Goal: Information Seeking & Learning: Learn about a topic

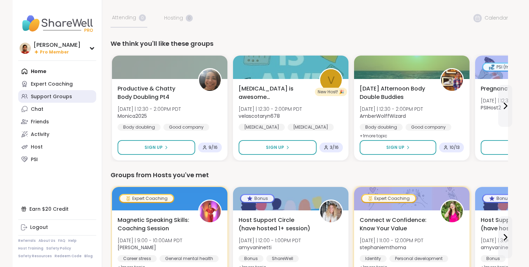
click at [55, 97] on div "Support Groups" at bounding box center [51, 96] width 41 height 7
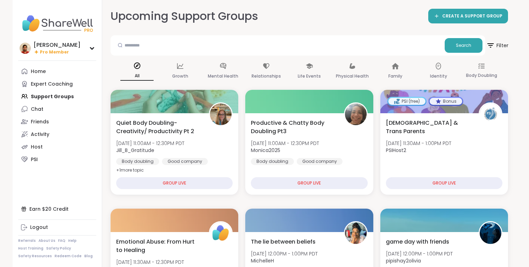
click at [497, 47] on span "Filter" at bounding box center [497, 45] width 22 height 17
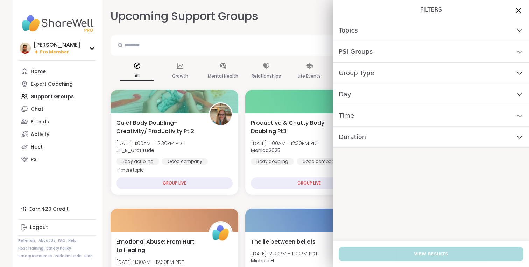
click at [355, 123] on div "Time" at bounding box center [431, 115] width 196 height 21
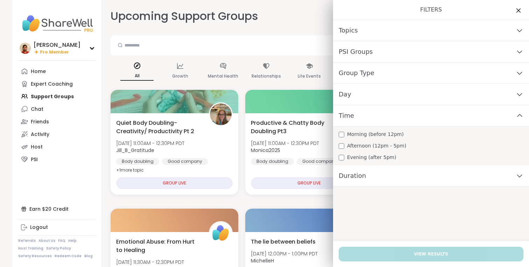
click at [355, 123] on div "Time" at bounding box center [431, 115] width 196 height 21
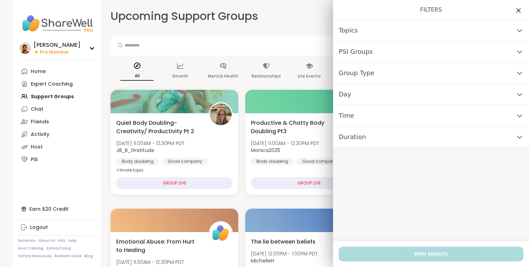
click at [355, 136] on span "Duration" at bounding box center [352, 137] width 27 height 10
click at [355, 134] on span "Duration" at bounding box center [352, 137] width 27 height 10
click at [517, 9] on icon at bounding box center [518, 10] width 5 height 5
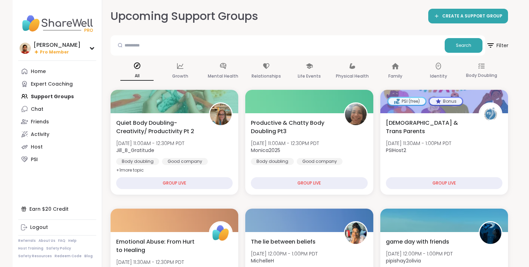
click at [497, 47] on span "Filter" at bounding box center [497, 45] width 22 height 17
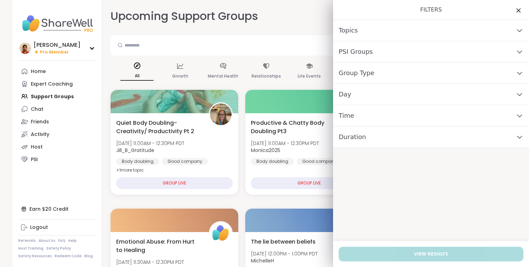
click at [364, 72] on span "Group Type" at bounding box center [357, 73] width 36 height 10
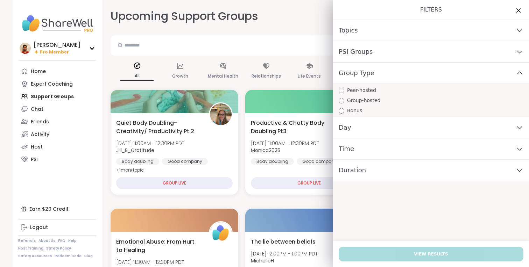
click at [301, 37] on div "Search" at bounding box center [298, 45] width 375 height 20
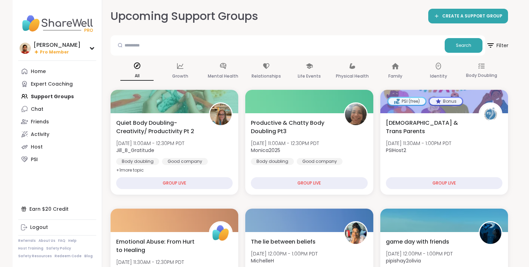
click at [495, 44] on span "Filter" at bounding box center [497, 45] width 22 height 17
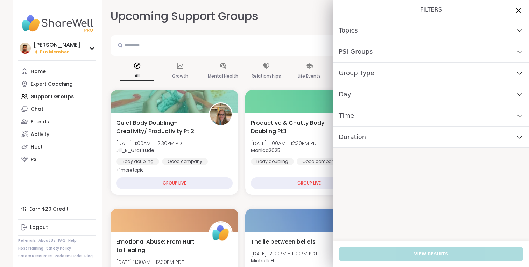
click at [403, 26] on div "Topics" at bounding box center [431, 30] width 196 height 21
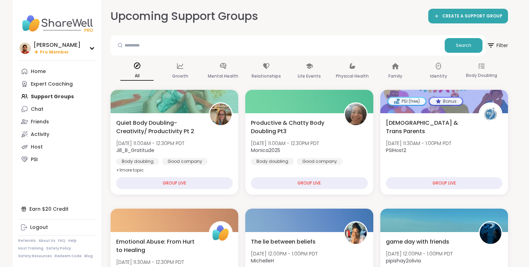
click at [304, 23] on div "Upcoming Support Groups CREATE A SUPPORT GROUP" at bounding box center [310, 16] width 398 height 16
click at [504, 40] on span "Filter" at bounding box center [497, 45] width 22 height 17
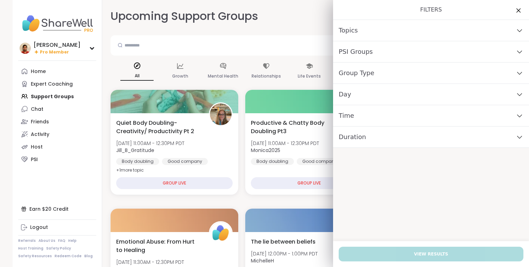
click at [347, 69] on span "Group Type" at bounding box center [357, 73] width 36 height 10
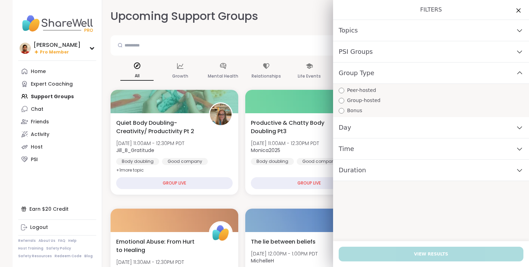
click at [347, 69] on span "Group Type" at bounding box center [357, 73] width 36 height 10
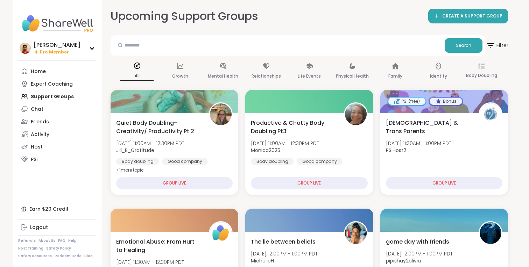
click at [502, 45] on span "Filter" at bounding box center [497, 45] width 22 height 17
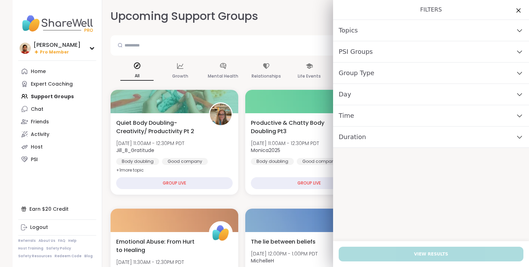
click at [374, 76] on div "Group Type" at bounding box center [431, 73] width 196 height 21
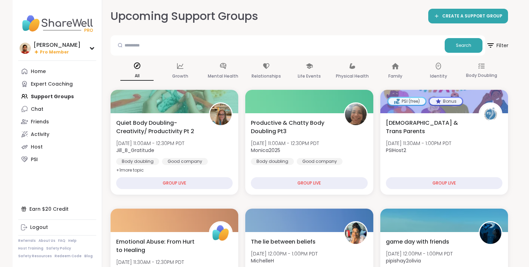
click at [496, 46] on span "Filter" at bounding box center [497, 45] width 22 height 17
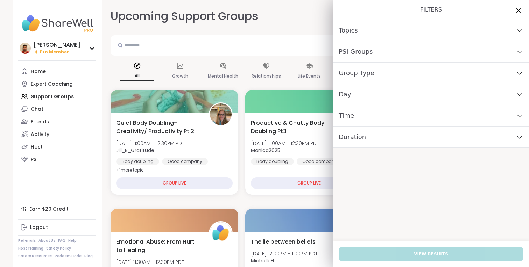
click at [362, 36] on div "Topics" at bounding box center [431, 30] width 196 height 21
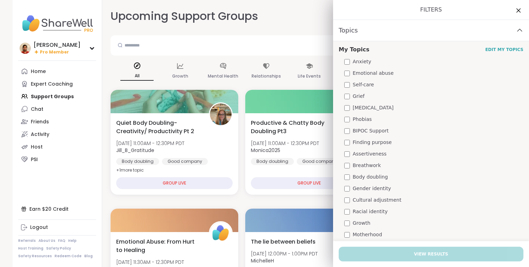
click at [359, 78] on div "My Topics Edit My Topics Anxiety Emotional abuse Self-care Grief [MEDICAL_DATA]…" at bounding box center [431, 232] width 196 height 383
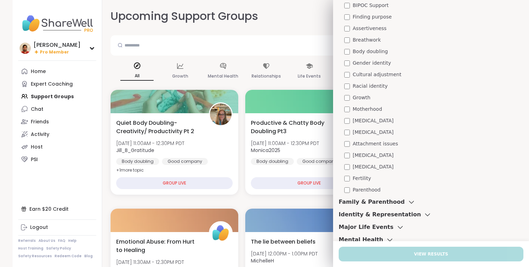
scroll to position [206, 0]
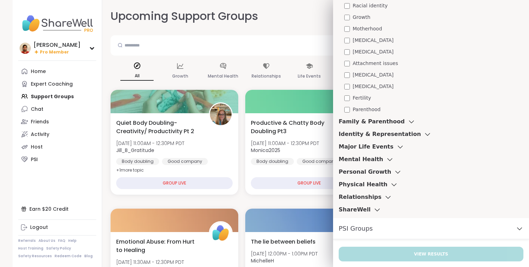
click at [362, 74] on span "[MEDICAL_DATA]" at bounding box center [373, 74] width 41 height 7
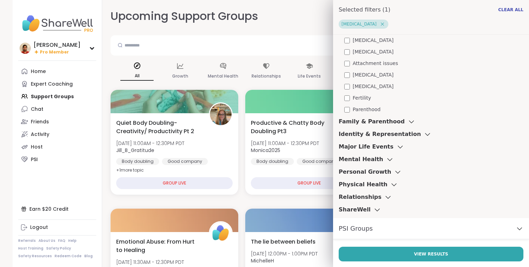
scroll to position [324, 0]
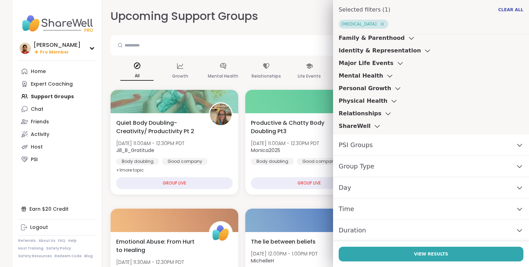
click at [371, 143] on div "PSI Groups" at bounding box center [431, 145] width 196 height 21
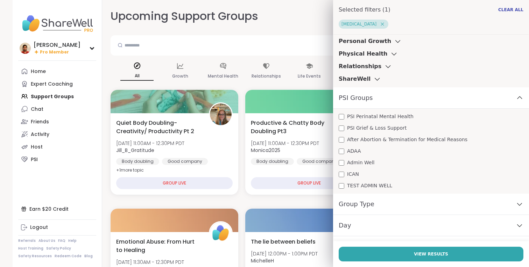
scroll to position [409, 0]
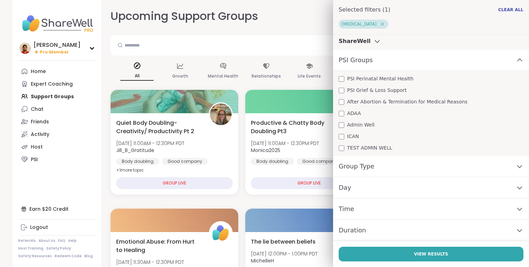
click at [360, 167] on span "Group Type" at bounding box center [357, 167] width 36 height 10
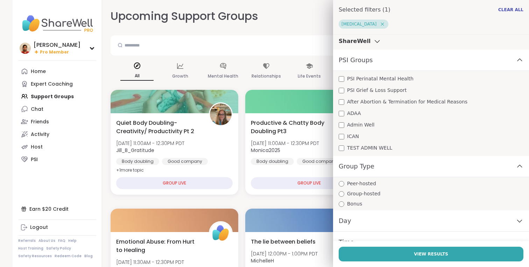
scroll to position [442, 0]
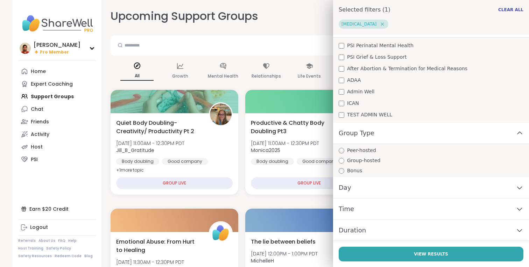
click at [337, 183] on div "Day" at bounding box center [431, 187] width 196 height 21
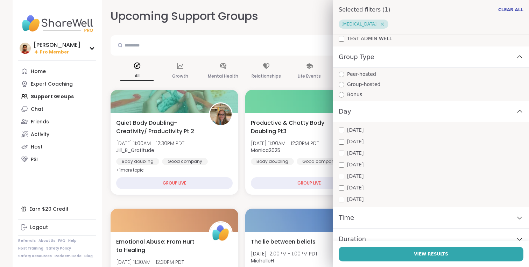
scroll to position [527, 0]
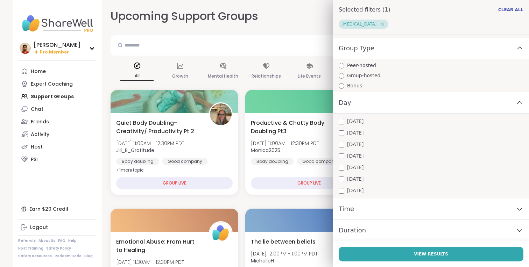
click at [344, 212] on span "Time" at bounding box center [346, 209] width 15 height 10
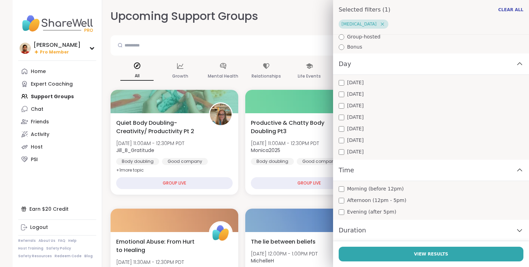
click at [356, 229] on span "Duration" at bounding box center [352, 231] width 27 height 10
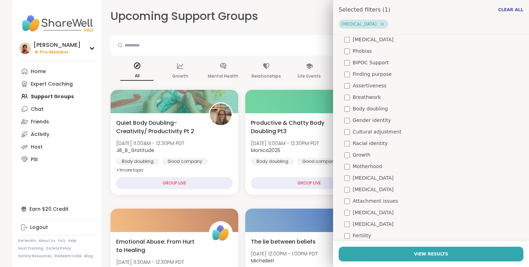
scroll to position [0, 0]
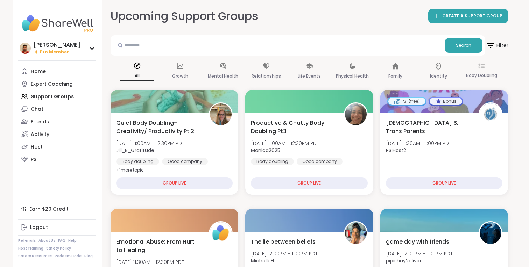
click at [490, 45] on icon at bounding box center [490, 45] width 9 height 9
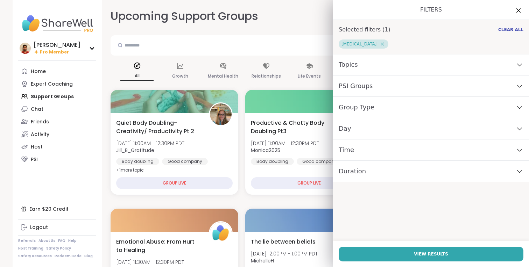
click at [383, 55] on div "Topics" at bounding box center [431, 64] width 196 height 21
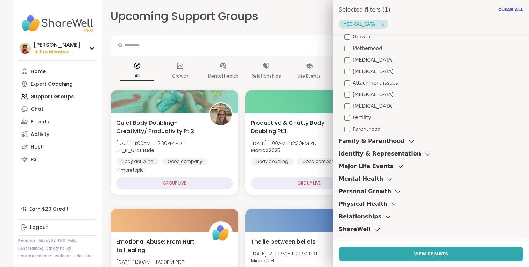
scroll to position [324, 0]
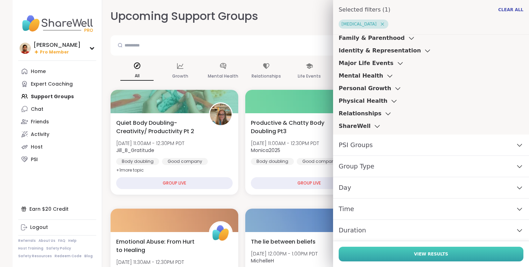
click at [410, 257] on button "View Results" at bounding box center [431, 254] width 185 height 15
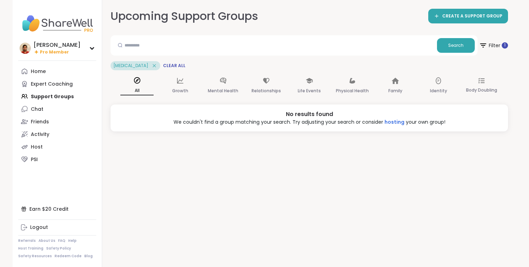
click at [503, 55] on button "Filter 1" at bounding box center [493, 45] width 29 height 20
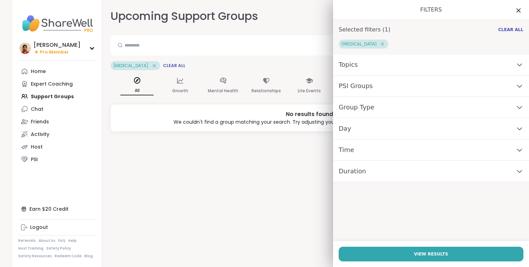
click at [379, 44] on icon at bounding box center [382, 44] width 6 height 6
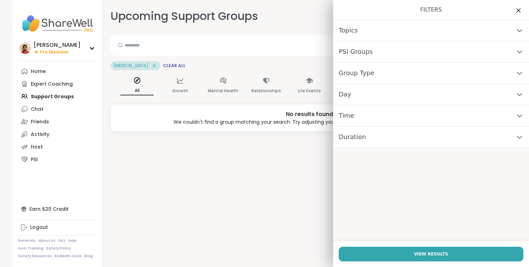
scroll to position [0, 0]
click at [398, 258] on button "View Results" at bounding box center [431, 254] width 185 height 15
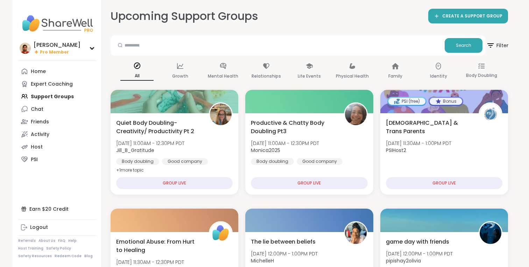
click at [501, 48] on span "Filter" at bounding box center [497, 45] width 22 height 17
click at [491, 41] on span "Filter" at bounding box center [497, 45] width 22 height 17
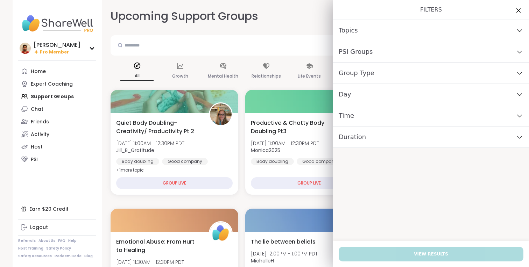
click at [354, 69] on span "Group Type" at bounding box center [357, 73] width 36 height 10
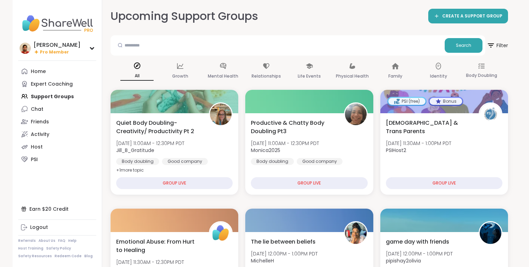
click at [307, 19] on div "Upcoming Support Groups CREATE A SUPPORT GROUP" at bounding box center [310, 16] width 398 height 16
click at [492, 46] on icon at bounding box center [490, 45] width 9 height 9
click at [310, 15] on div "Upcoming Support Groups CREATE A SUPPORT GROUP" at bounding box center [310, 16] width 398 height 16
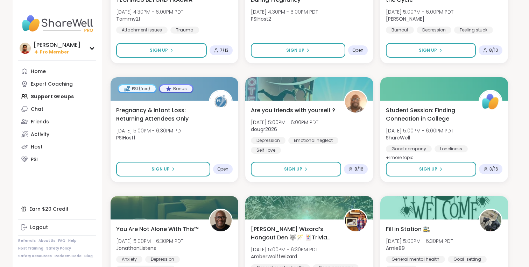
scroll to position [1265, 0]
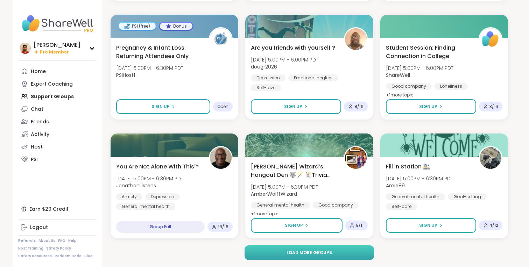
click at [276, 246] on button "Load more groups" at bounding box center [310, 253] width 130 height 15
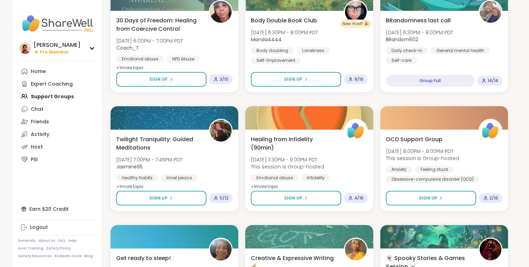
scroll to position [1652, 0]
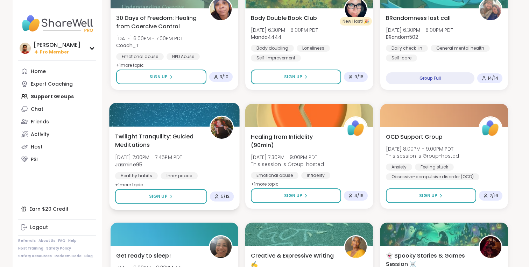
click at [220, 152] on div "Twilight Tranquility: Guided Meditations Wed, Oct 15 | 7:00PM - 7:45PM PDT Jasm…" at bounding box center [174, 160] width 119 height 57
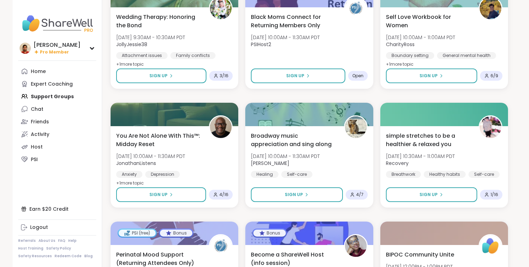
scroll to position [2693, 0]
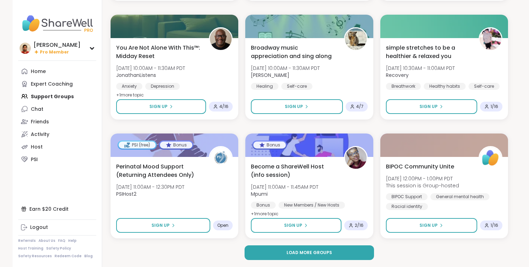
click at [271, 246] on button "Load more groups" at bounding box center [310, 253] width 130 height 15
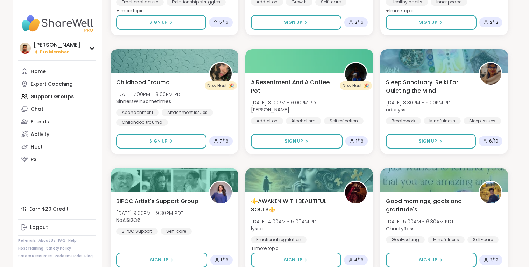
scroll to position [4119, 0]
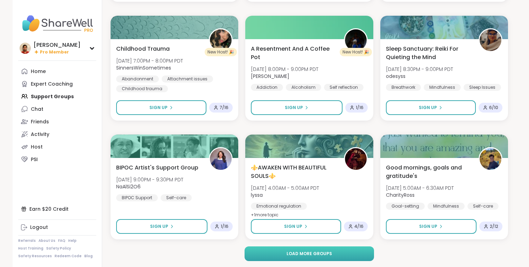
click at [293, 253] on span "Load more groups" at bounding box center [309, 254] width 45 height 6
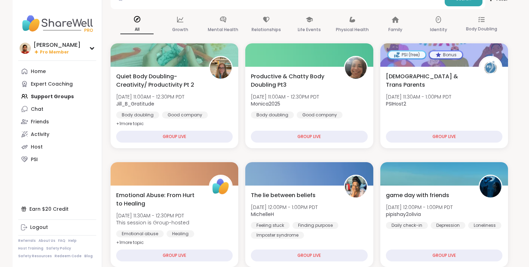
scroll to position [0, 0]
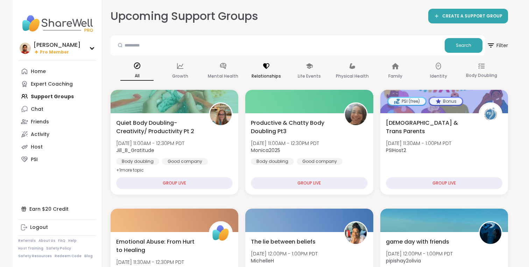
click at [265, 63] on icon at bounding box center [266, 66] width 6 height 6
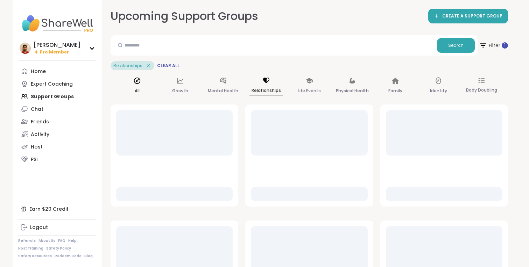
click at [134, 80] on icon at bounding box center [137, 81] width 6 height 6
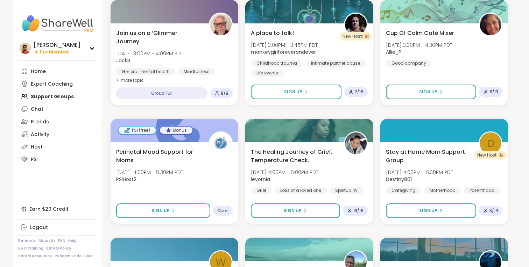
scroll to position [809, 0]
